Goal: Check status

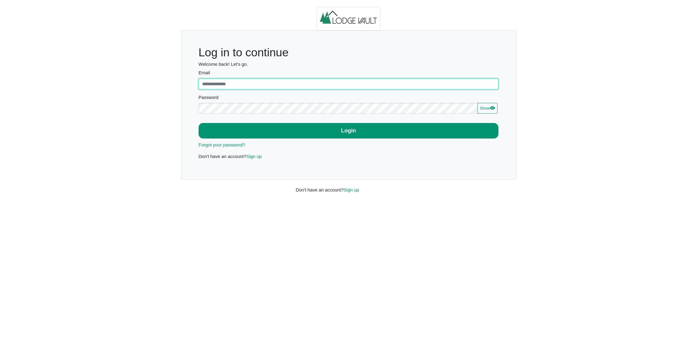
click at [355, 86] on input "Email" at bounding box center [349, 83] width 300 height 11
type input "**********"
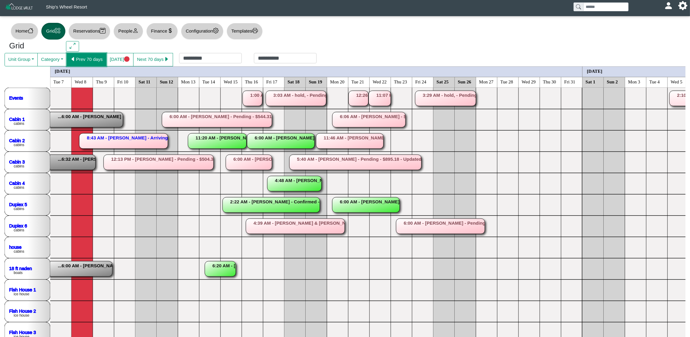
click at [78, 58] on button "Prev 70 days" at bounding box center [87, 59] width 40 height 13
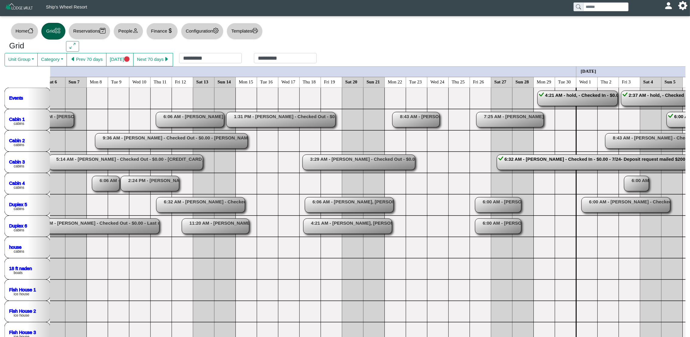
scroll to position [0, 861]
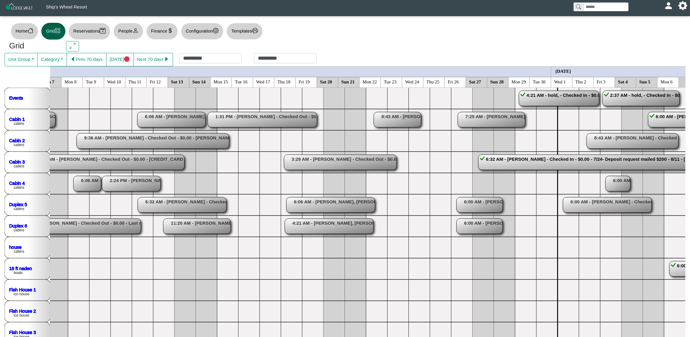
click at [621, 204] on rect at bounding box center [607, 204] width 89 height 15
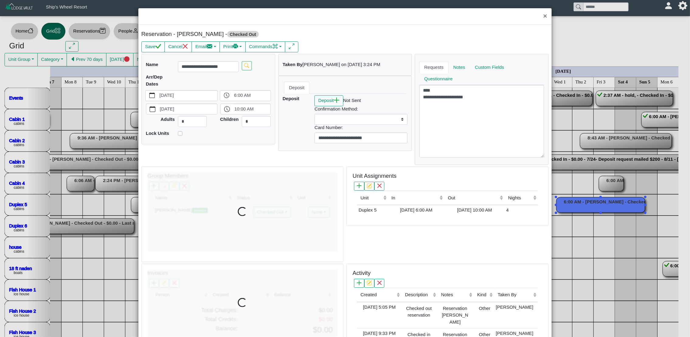
select select
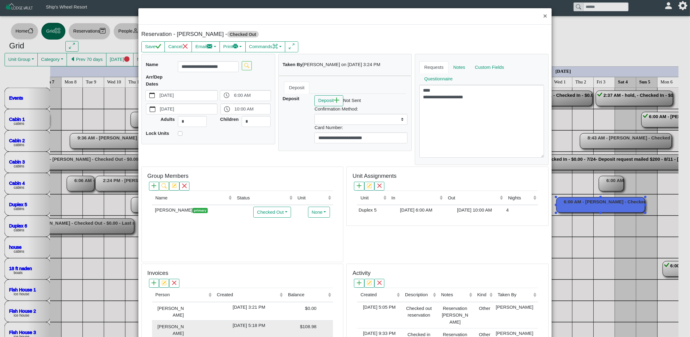
click at [284, 332] on td "[DATE] 5:18 PM" at bounding box center [248, 329] width 71 height 18
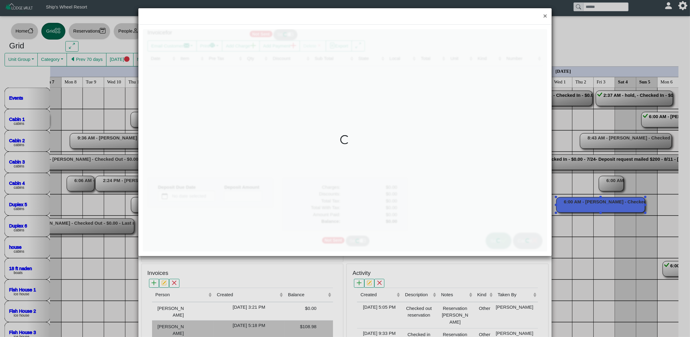
type input "*"
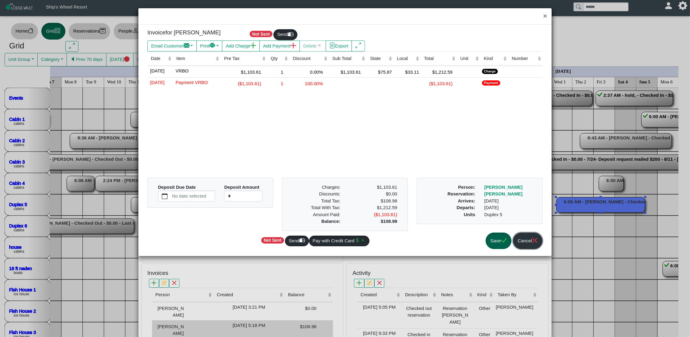
click at [523, 241] on button "Cancel" at bounding box center [527, 240] width 29 height 17
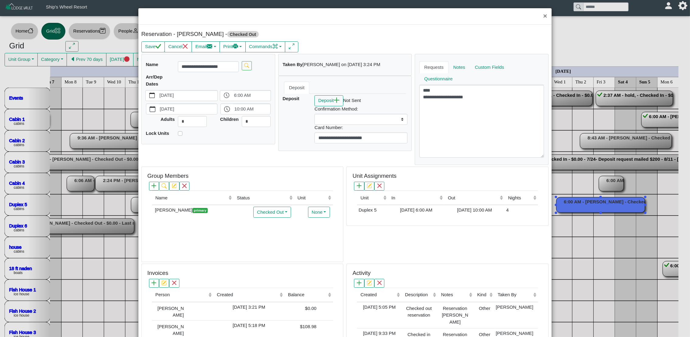
scroll to position [2, 0]
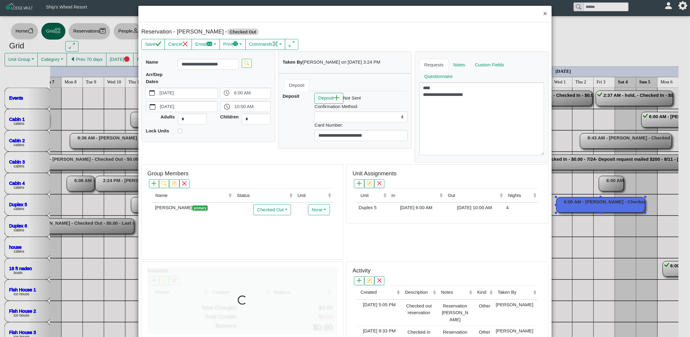
select select
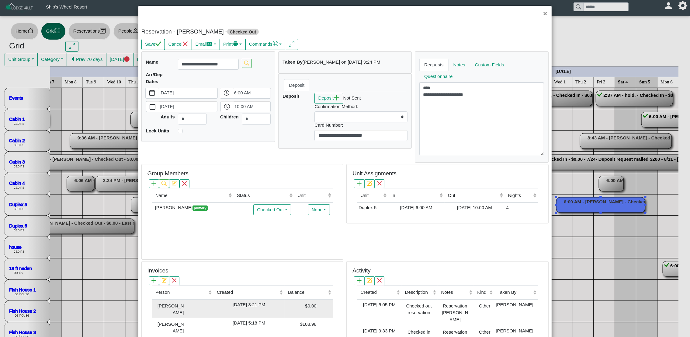
click at [261, 313] on td "[DATE] 3:21 PM" at bounding box center [248, 308] width 71 height 19
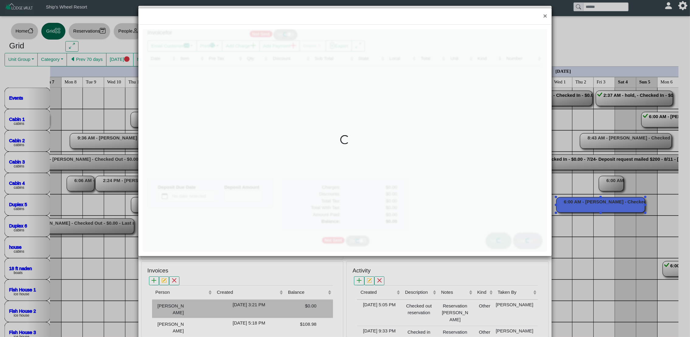
click at [261, 313] on div "× Invoice for Not Sent Send Email Customer Compose New Message Print Add Charge…" at bounding box center [345, 168] width 690 height 337
type input "*"
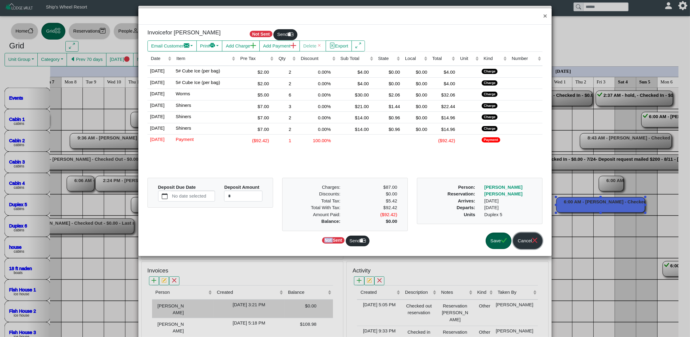
click at [528, 244] on button "Cancel" at bounding box center [527, 240] width 29 height 17
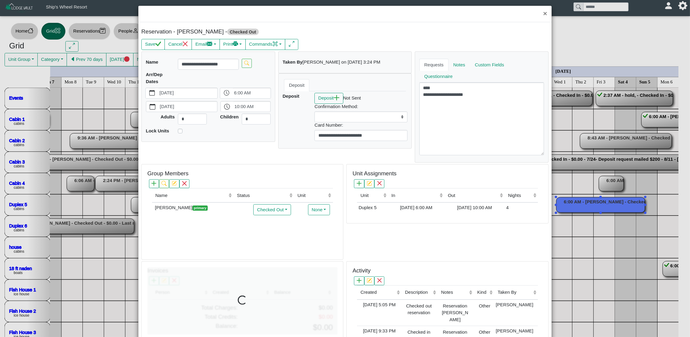
select select
click at [379, 49] on div "Save Cancel Email Compose New Message Group Reservation - Invoice [PERSON_NAME]…" at bounding box center [344, 44] width 407 height 11
click at [174, 41] on button "Cancel" at bounding box center [177, 44] width 27 height 11
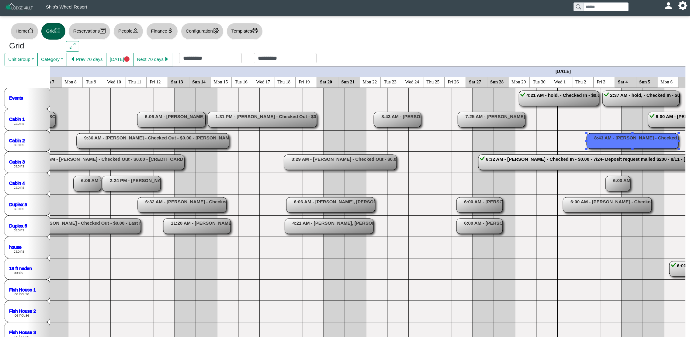
click at [604, 143] on rect at bounding box center [632, 140] width 92 height 15
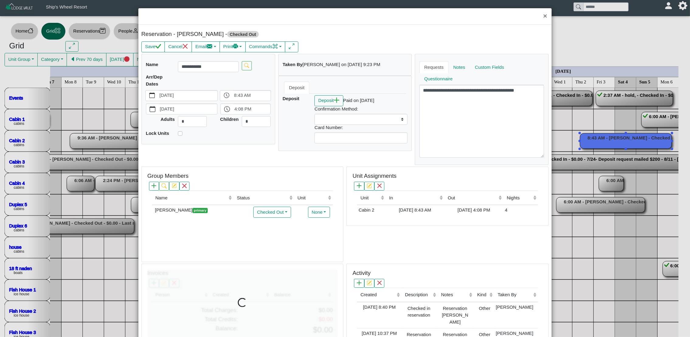
select select
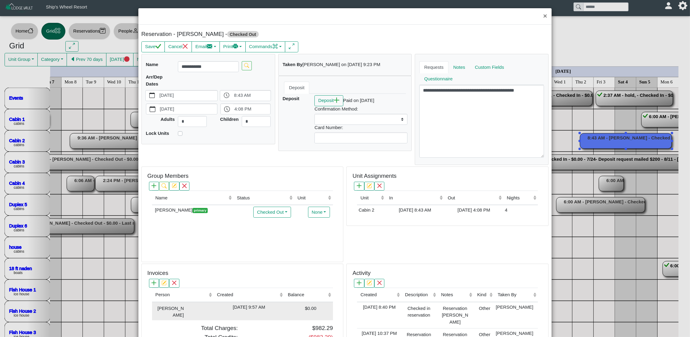
click at [260, 310] on div "[DATE] 9:57 AM" at bounding box center [249, 306] width 68 height 7
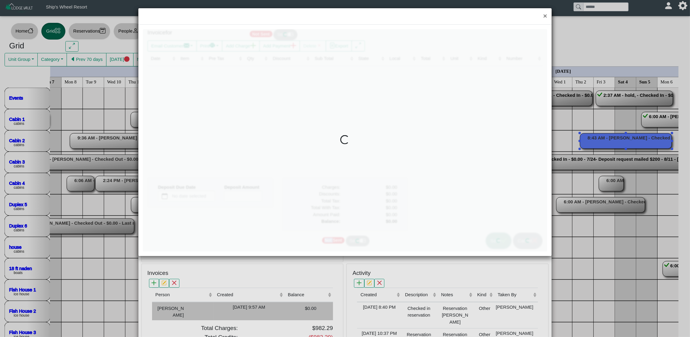
click at [260, 310] on div "× Invoice for Not Sent Send Email Customer Compose New Message Print Add Charge…" at bounding box center [345, 168] width 690 height 337
type input "*"
